Goal: Find specific page/section: Find specific page/section

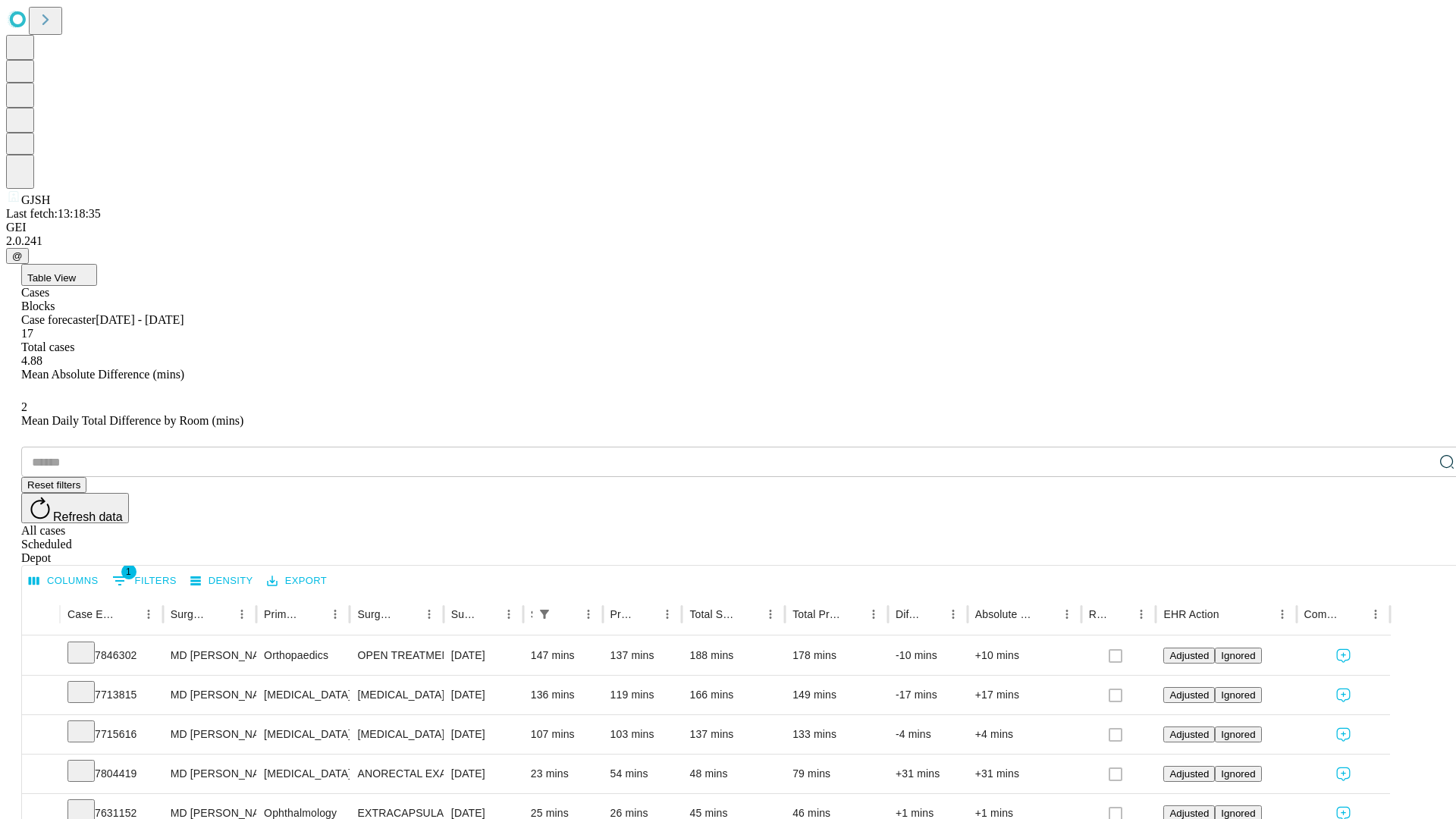
click at [1416, 551] on div "Depot" at bounding box center [743, 558] width 1443 height 14
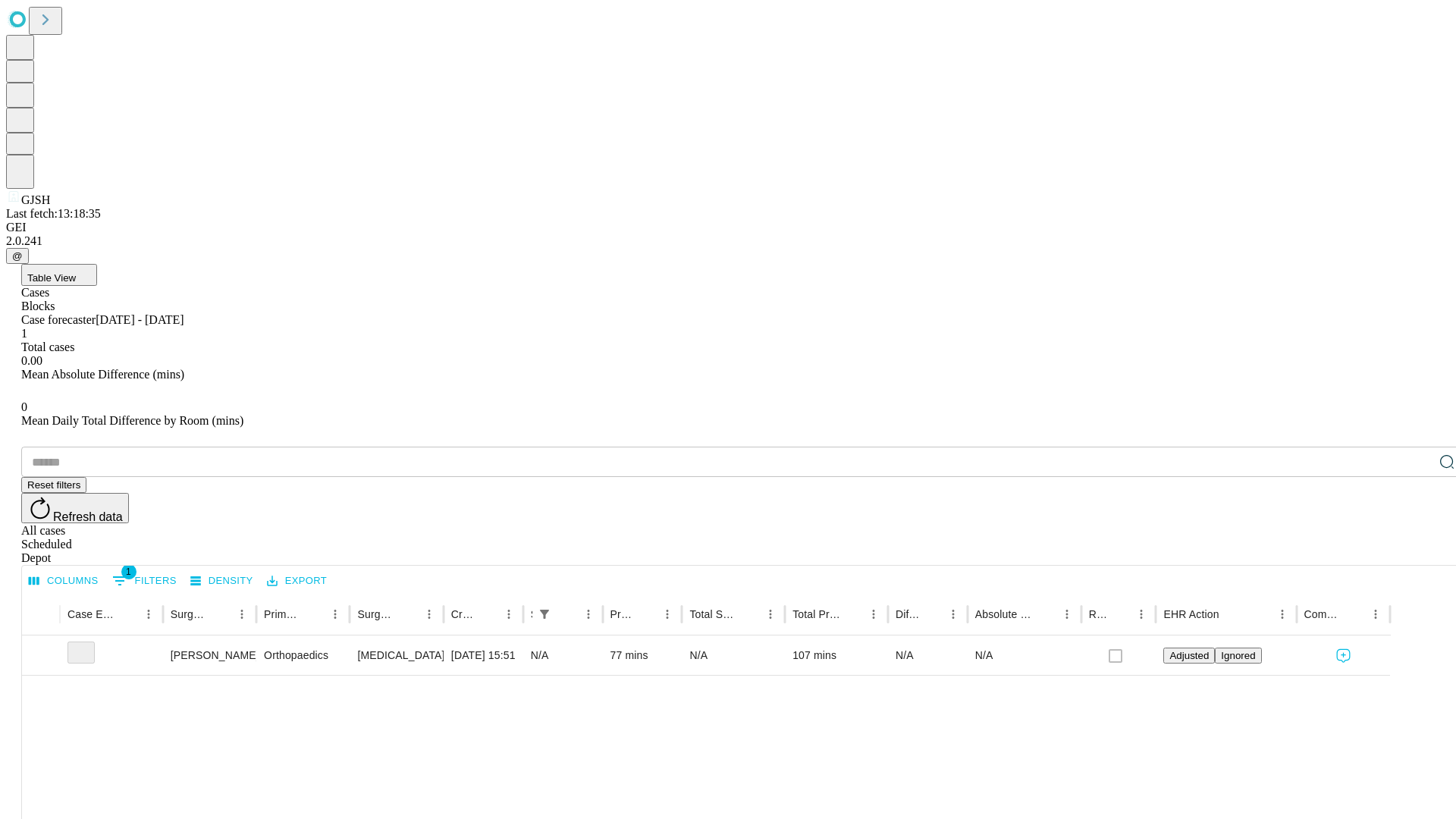
click at [1292, 524] on div "All cases" at bounding box center [743, 531] width 1443 height 14
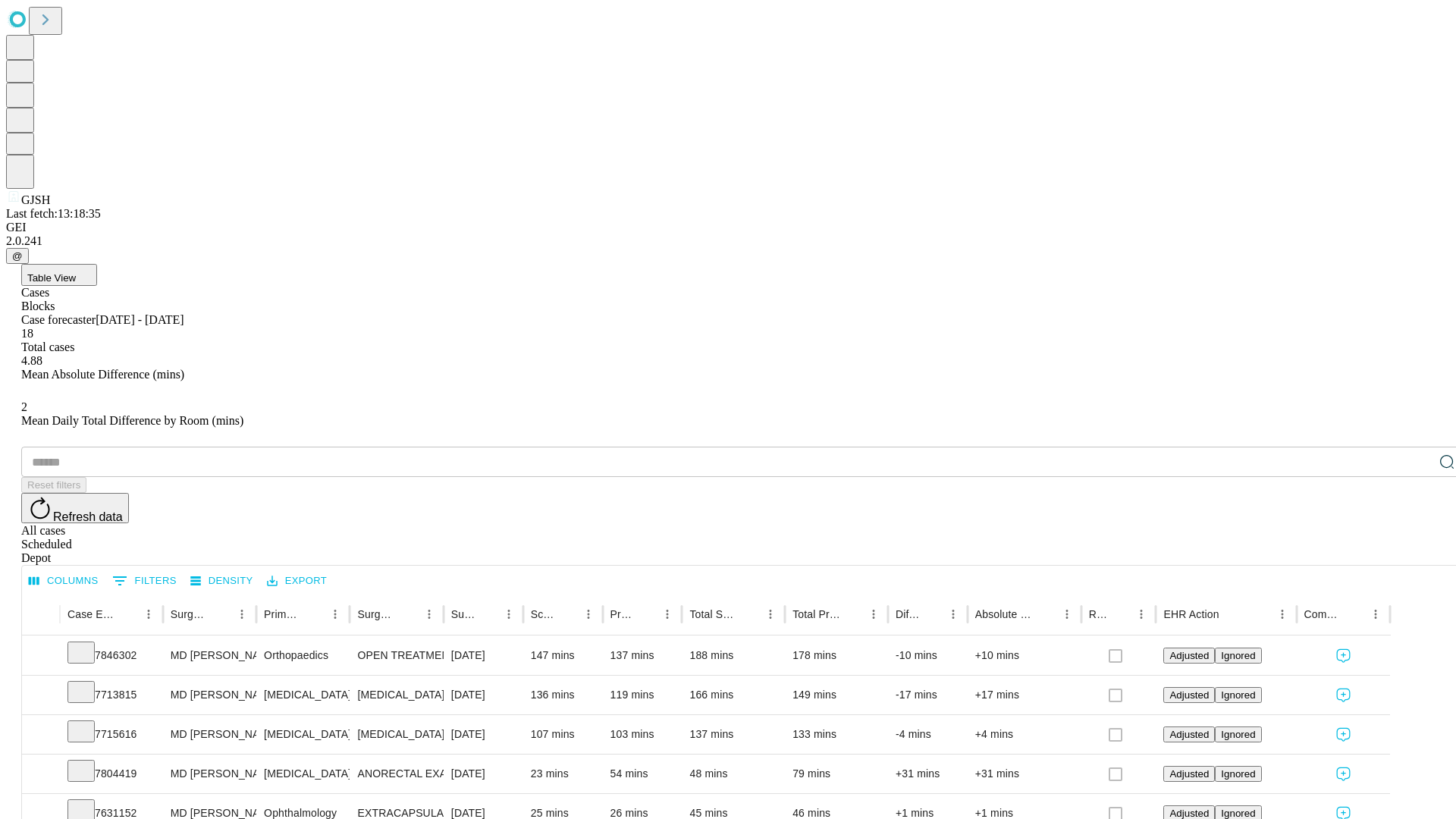
type input "*******"
